Goal: Find specific page/section: Find specific page/section

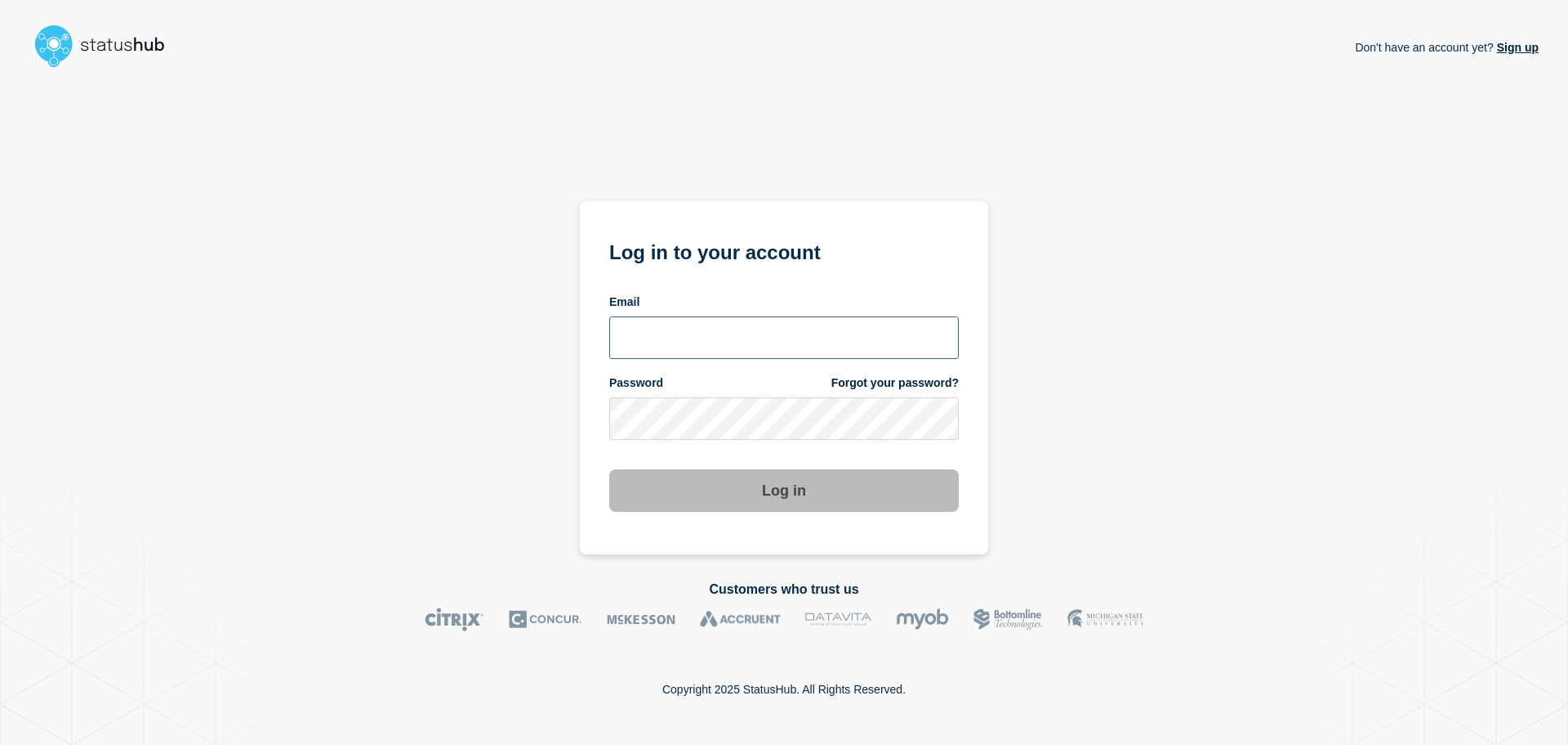
type input "xandra.martens@conexon.us"
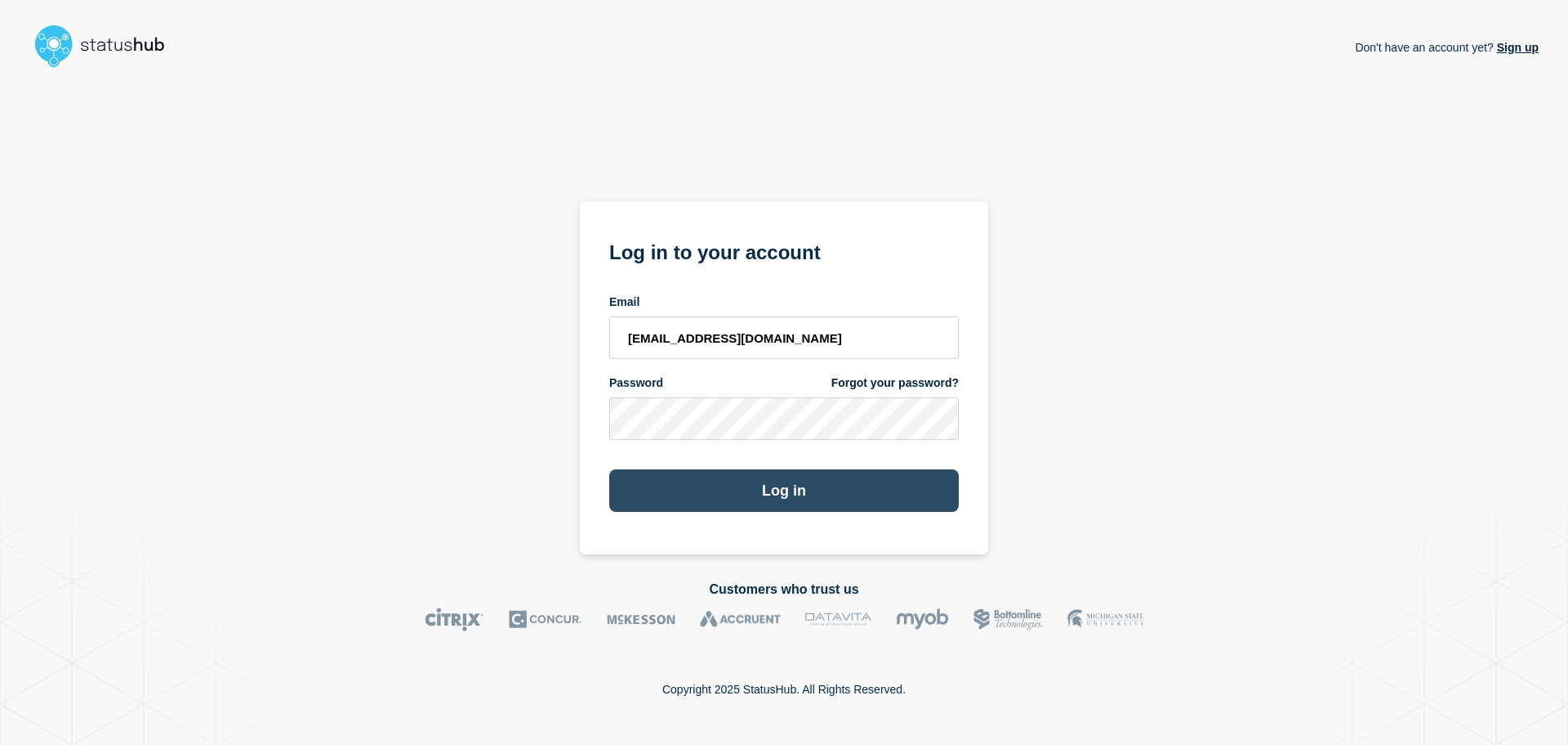
click at [726, 490] on button "Log in" at bounding box center [784, 490] width 350 height 42
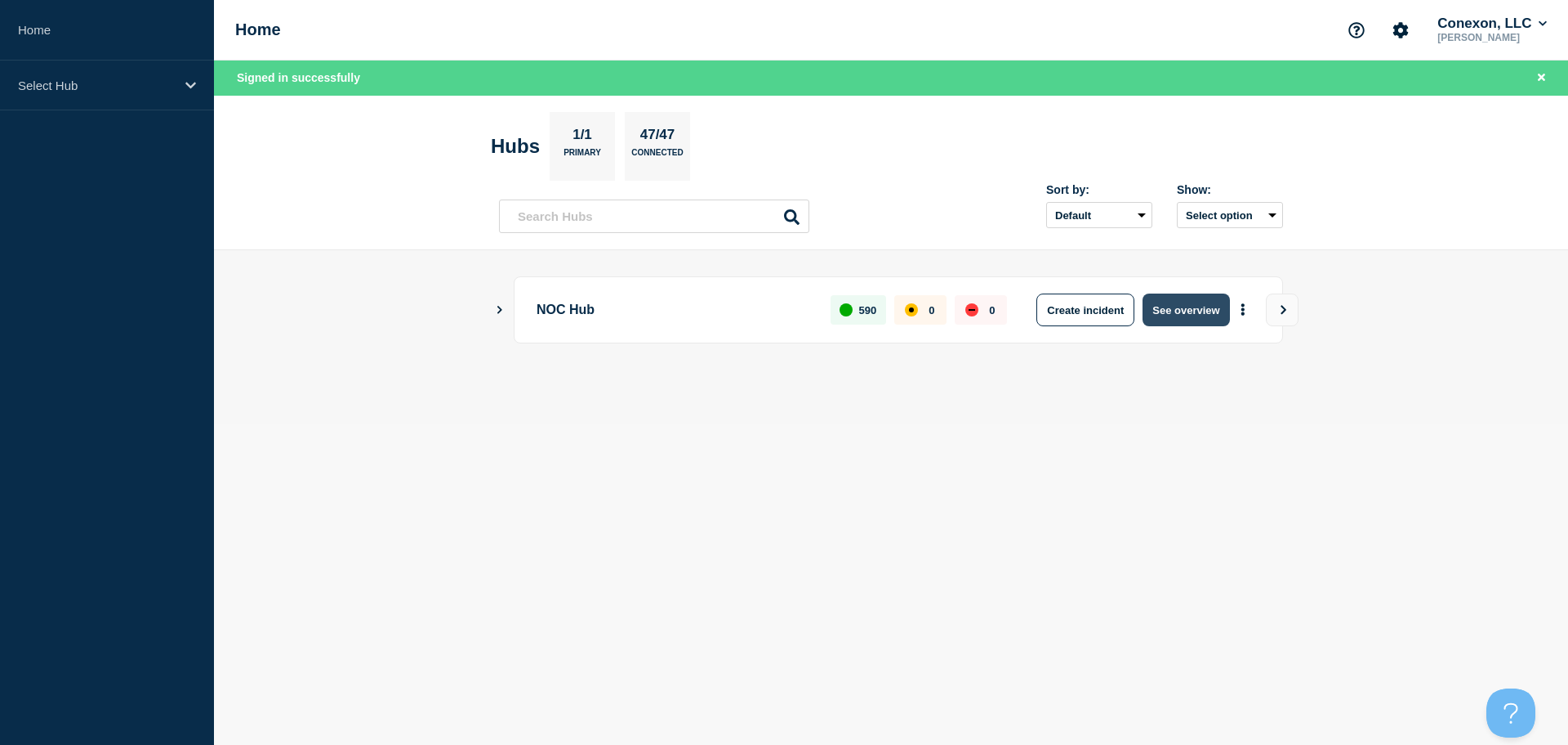
click at [1173, 306] on button "See overview" at bounding box center [1185, 309] width 87 height 33
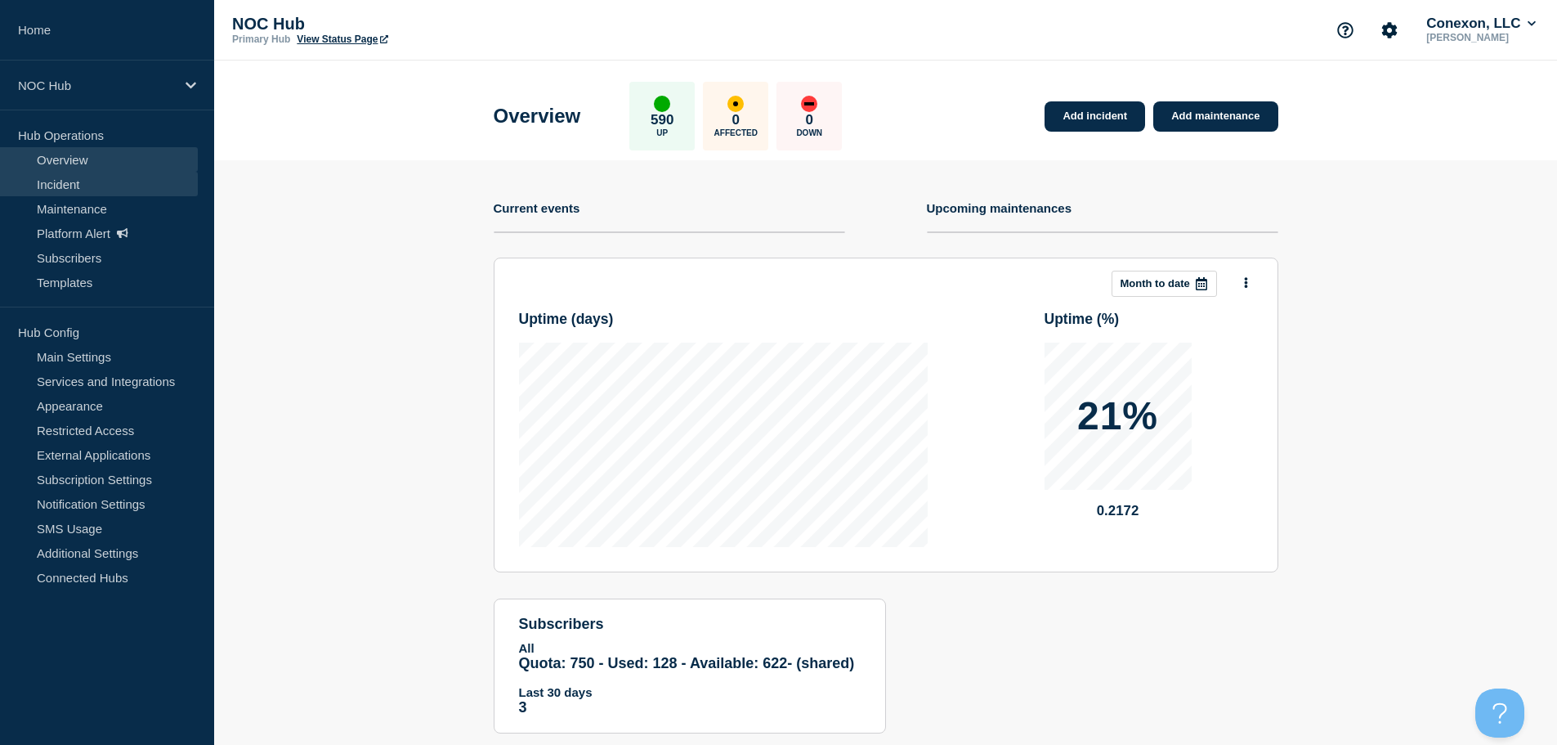
click at [149, 186] on link "Incident" at bounding box center [99, 184] width 198 height 25
